Goal: Obtain resource: Obtain resource

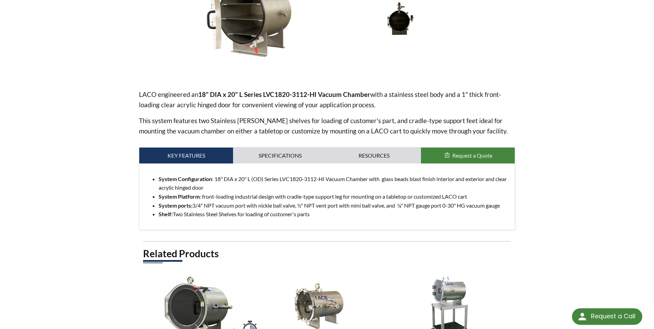
scroll to position [172, 0]
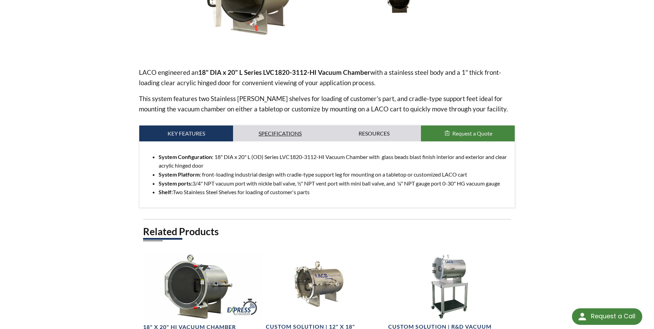
click at [300, 129] on link "Specifications" at bounding box center [280, 134] width 94 height 16
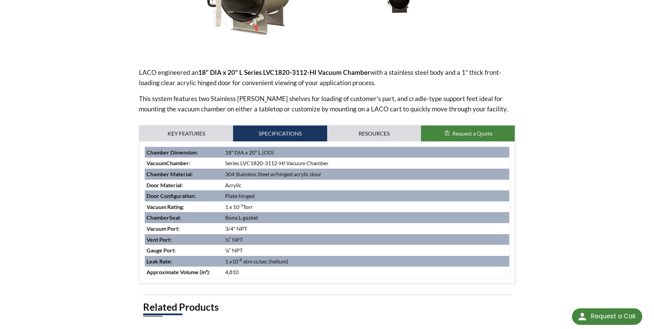
drag, startPoint x: 261, startPoint y: 207, endPoint x: 209, endPoint y: 206, distance: 52.1
click at [209, 206] on tr "Vacuum Rating : 1 x 10 -3 Torr" at bounding box center [327, 206] width 364 height 11
drag, startPoint x: 209, startPoint y: 206, endPoint x: 274, endPoint y: 205, distance: 65.2
click at [274, 205] on td "1 x 10 -3 Torr" at bounding box center [366, 206] width 286 height 11
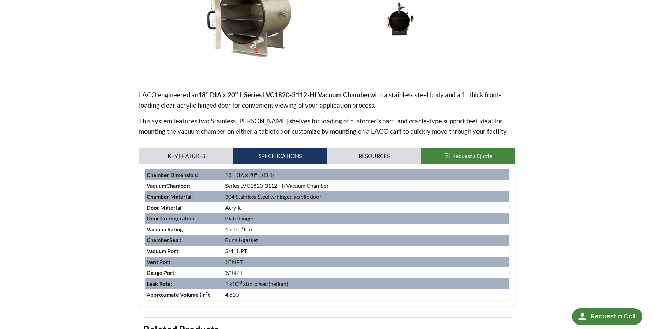
scroll to position [138, 0]
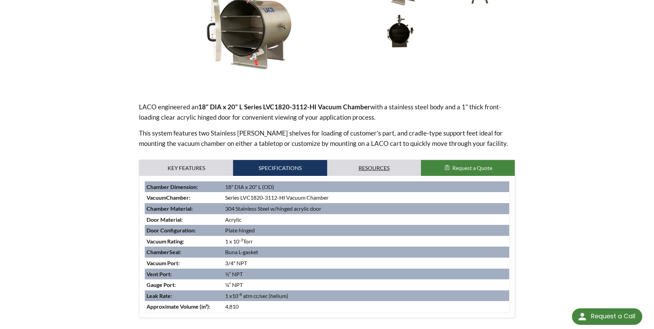
click at [370, 167] on link "Resources" at bounding box center [374, 168] width 94 height 16
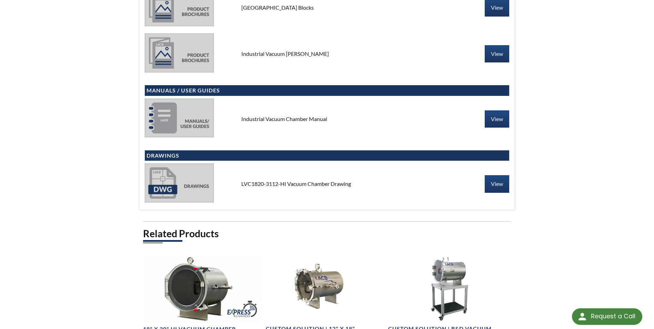
scroll to position [345, 0]
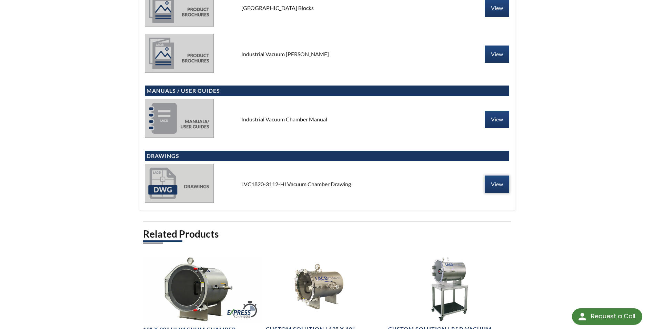
click at [488, 184] on link "View" at bounding box center [497, 183] width 24 height 17
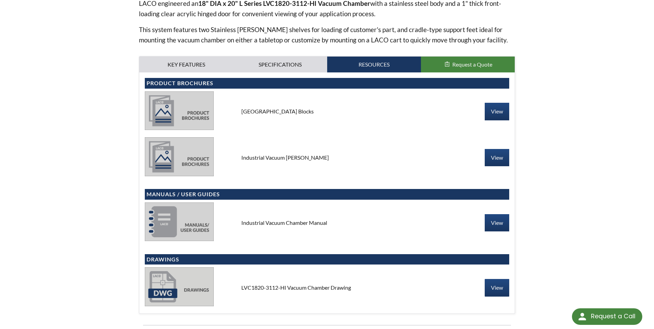
scroll to position [0, 0]
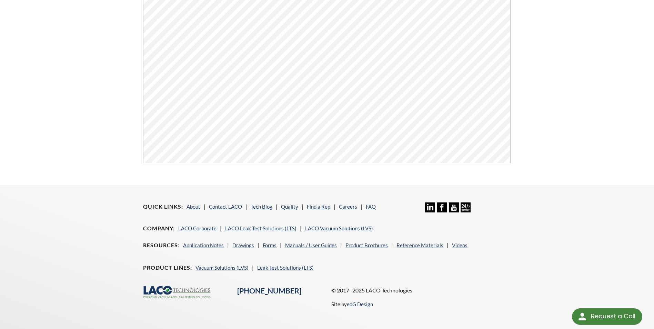
scroll to position [262, 0]
